Goal: Task Accomplishment & Management: Manage account settings

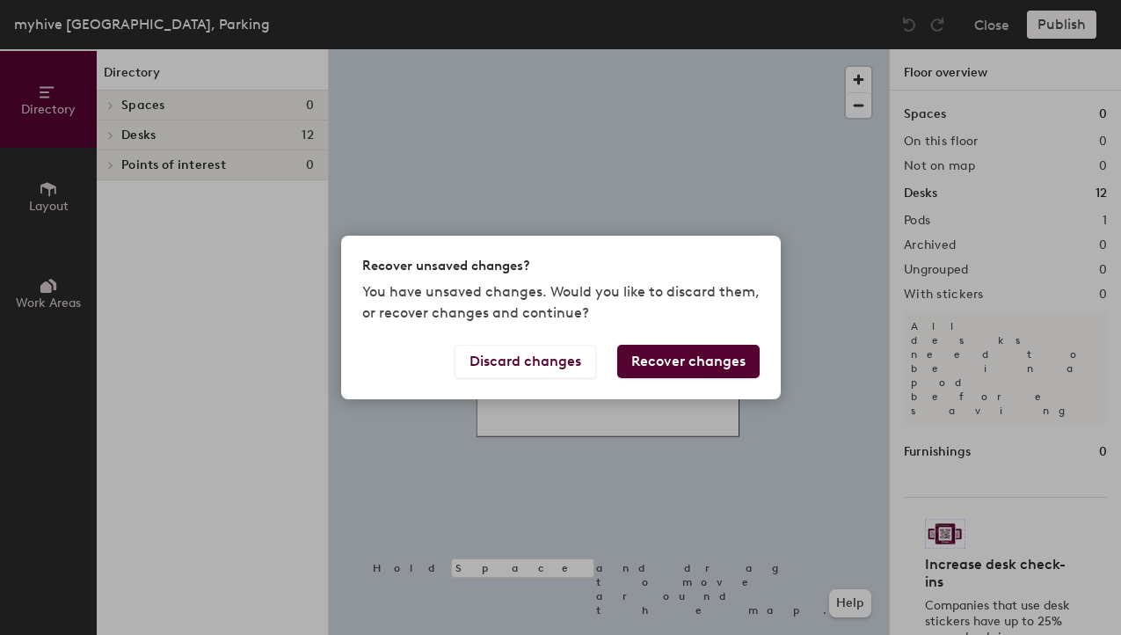
click at [600, 148] on div "Recover unsaved changes? You have unsaved changes. Would you like to discard th…" at bounding box center [560, 317] width 1121 height 635
click at [554, 365] on button "Discard changes" at bounding box center [526, 361] width 142 height 33
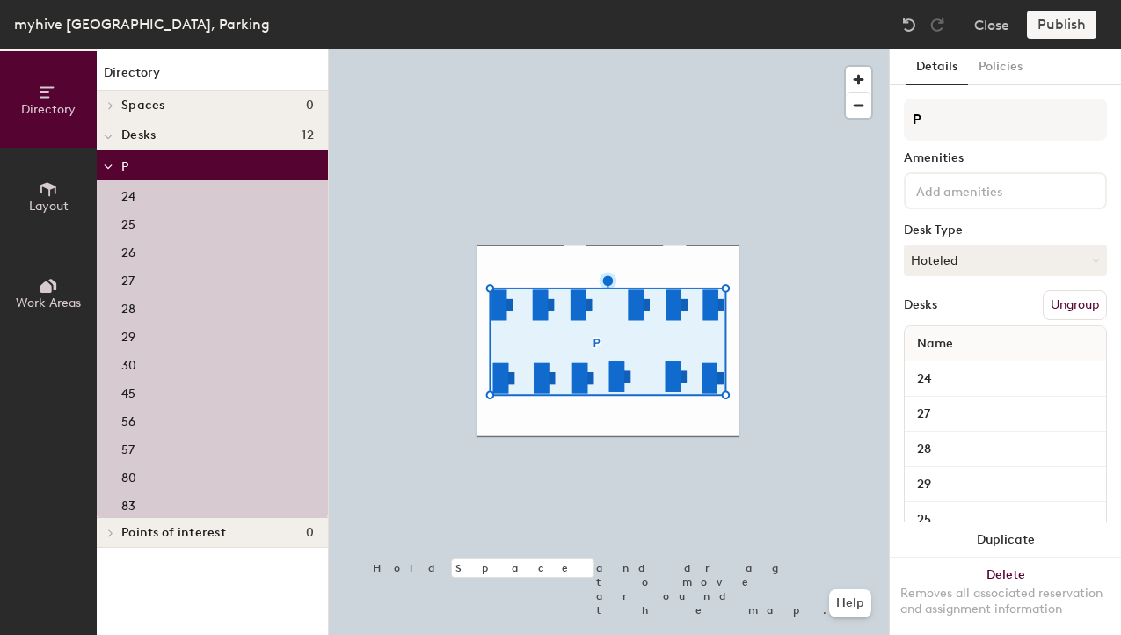
click at [141, 368] on div "30" at bounding box center [212, 363] width 231 height 28
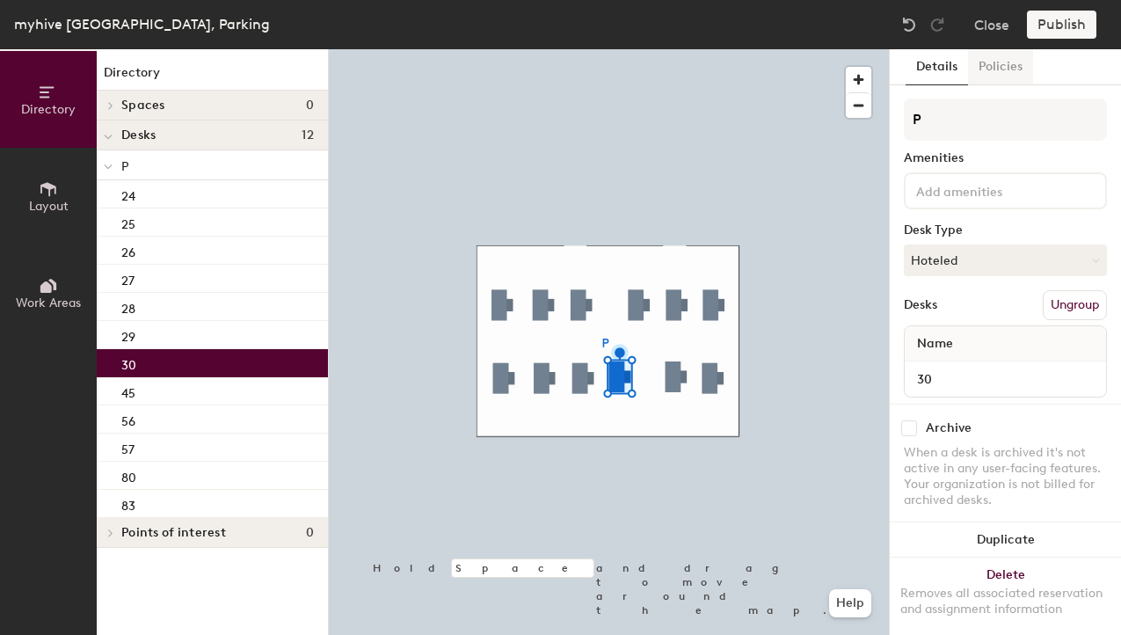
click at [997, 69] on button "Policies" at bounding box center [1000, 67] width 65 height 36
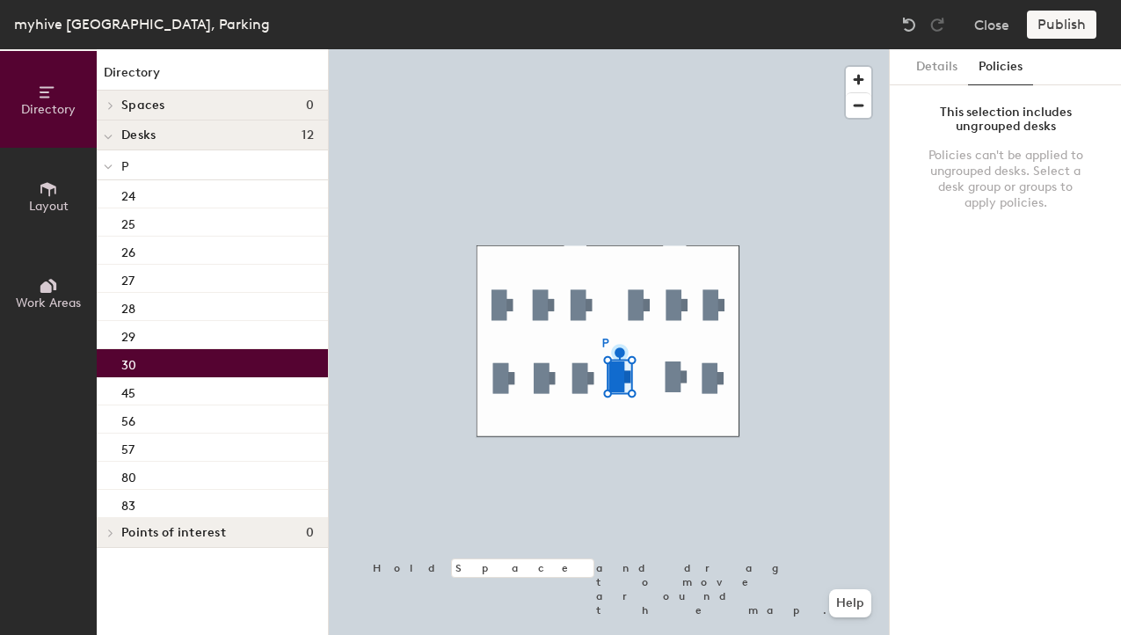
click at [1009, 160] on div "Policies can't be applied to ungrouped desks. Select a desk group or groups to …" at bounding box center [1005, 179] width 161 height 63
click at [939, 72] on button "Details" at bounding box center [937, 67] width 62 height 36
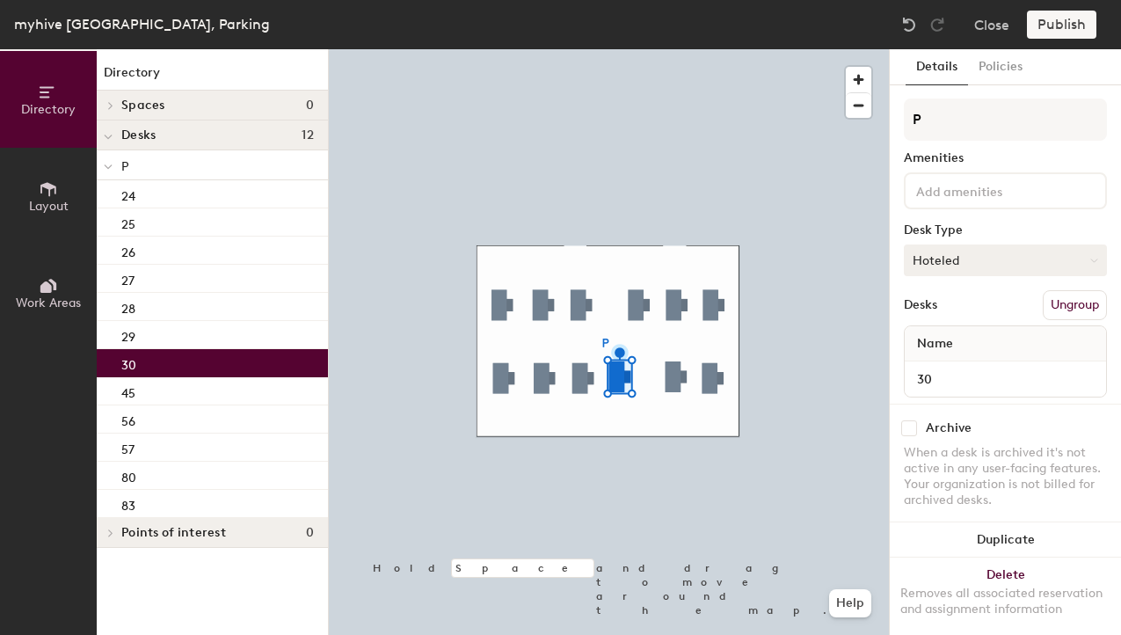
click at [982, 258] on button "Hoteled" at bounding box center [1005, 261] width 203 height 32
click at [957, 317] on div "Assigned" at bounding box center [993, 315] width 176 height 26
click at [864, 80] on span "button" at bounding box center [859, 80] width 26 height 26
